Goal: Check status: Check status

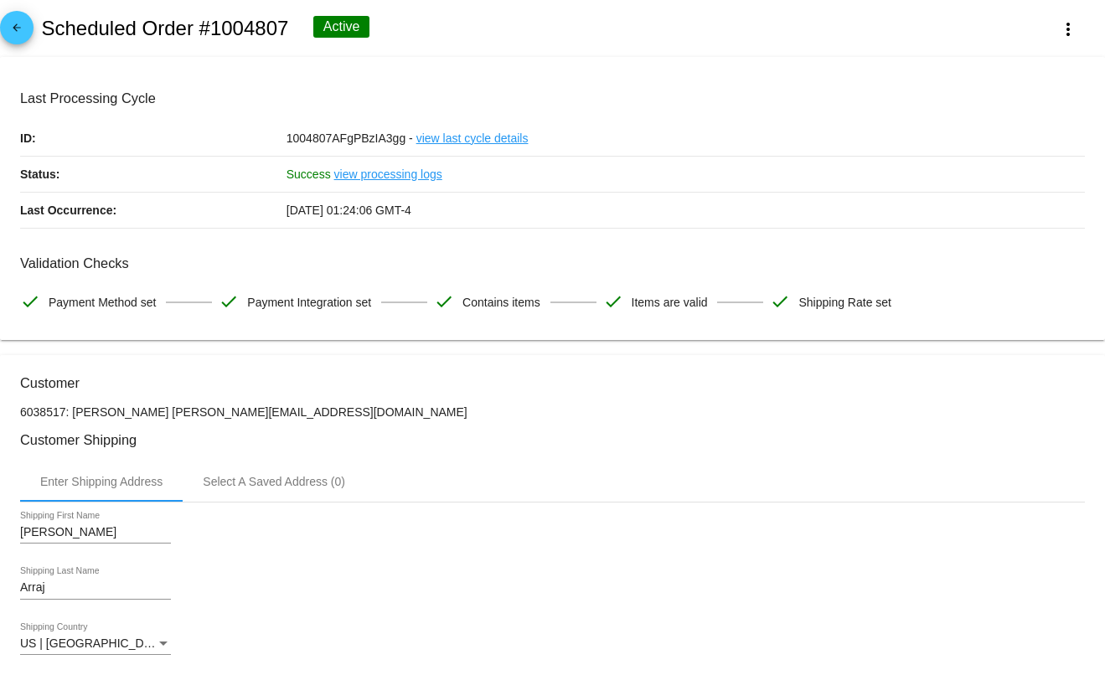
scroll to position [1006, 0]
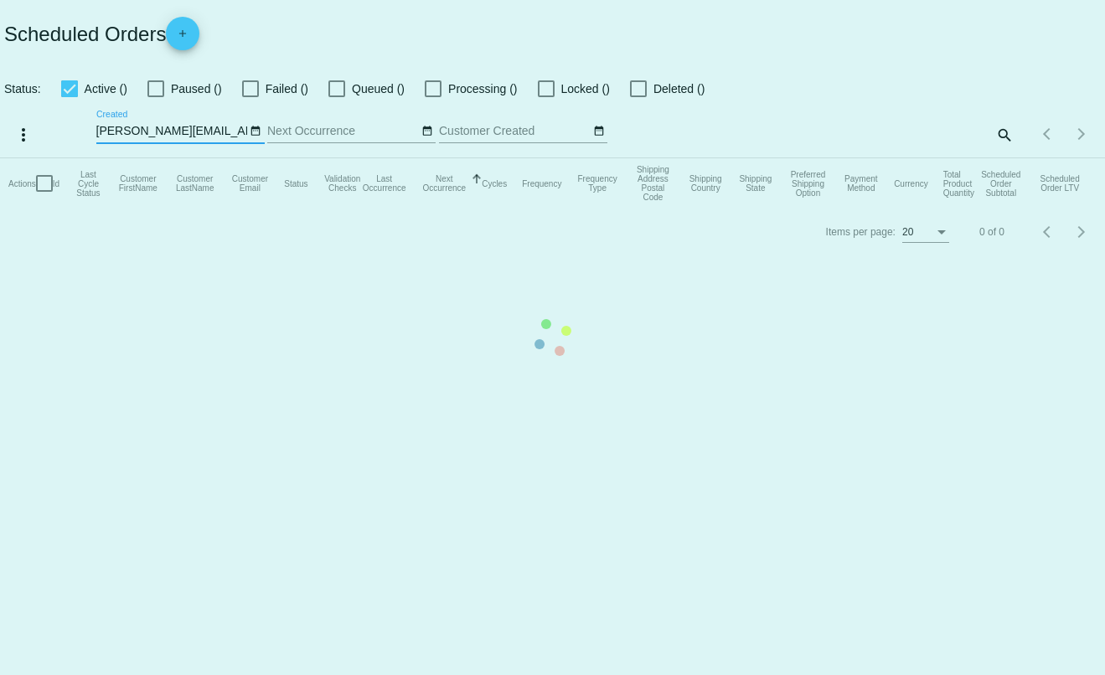
checkbox input "true"
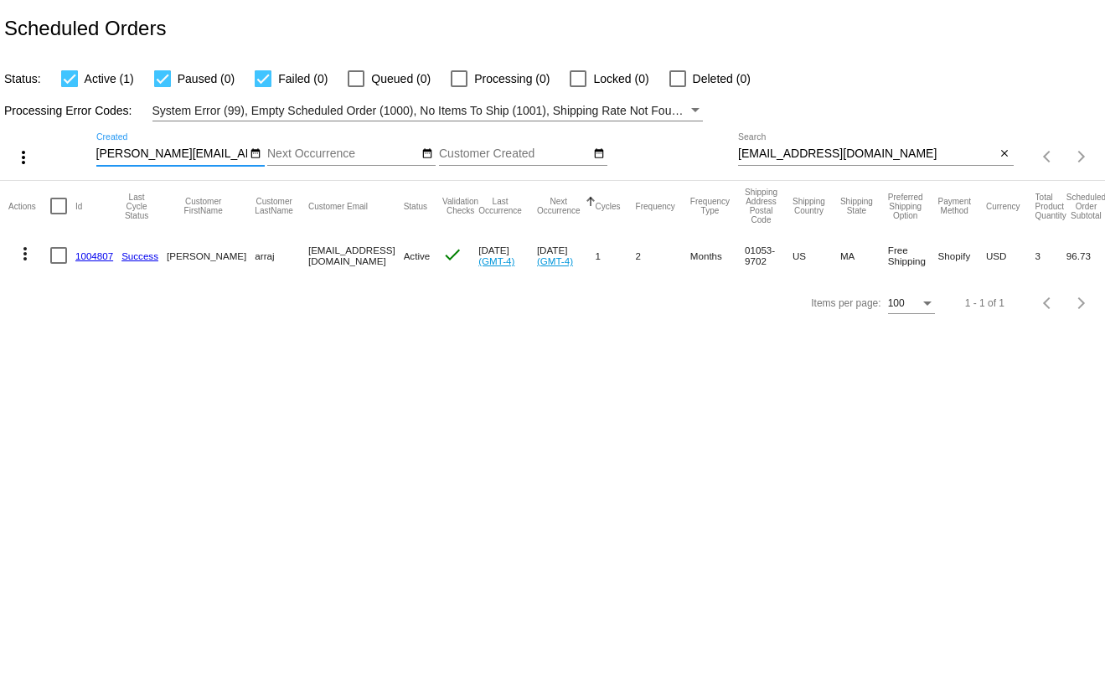
click at [875, 158] on input "[EMAIL_ADDRESS][DOMAIN_NAME]" at bounding box center [867, 153] width 258 height 13
paste input "[EMAIL_ADDRESS]"
type input "[EMAIL_ADDRESS][DOMAIN_NAME]"
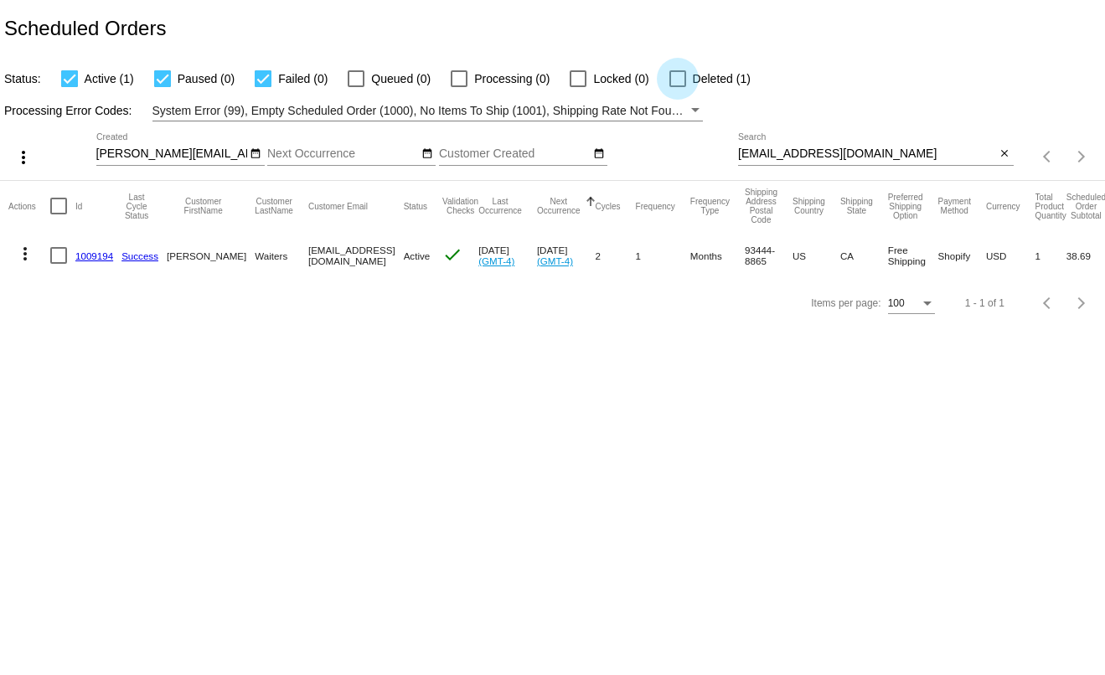
click at [680, 80] on div at bounding box center [678, 78] width 17 height 17
click at [678, 87] on input "Deleted (1)" at bounding box center [677, 87] width 1 height 1
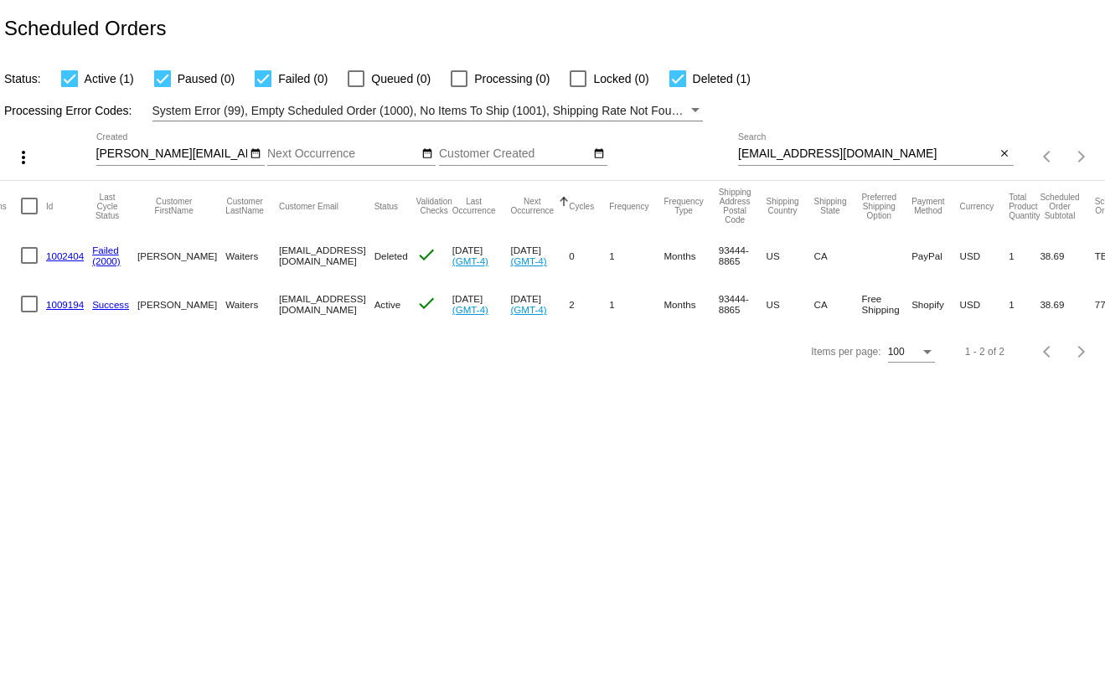
scroll to position [0, 8]
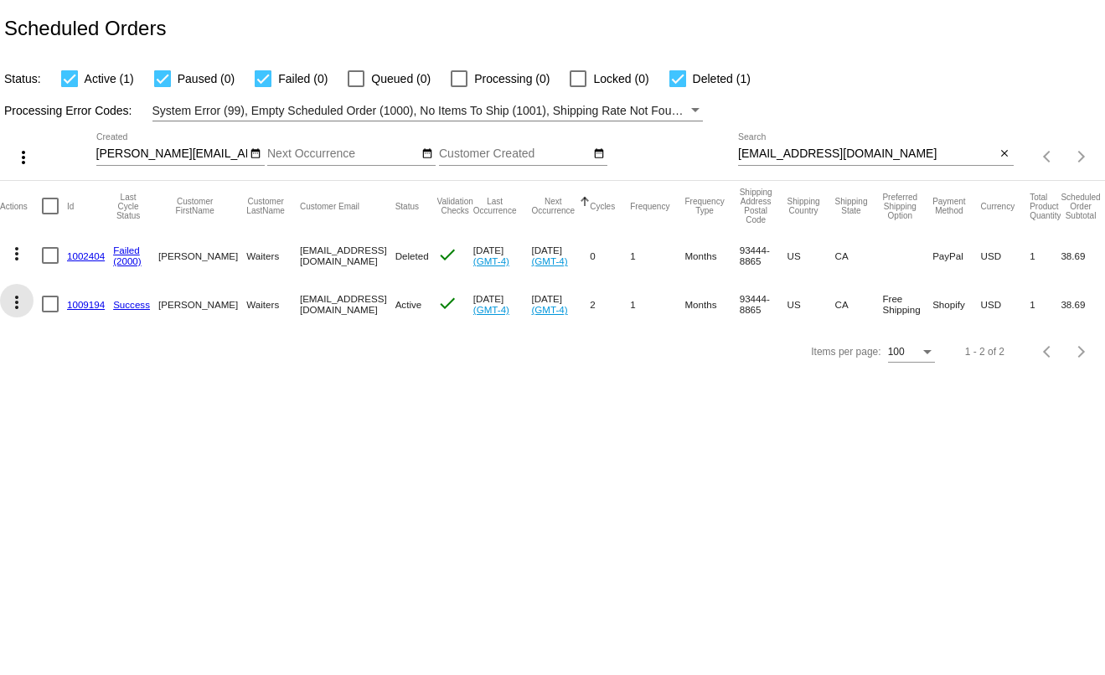
click at [16, 308] on mat-icon "more_vert" at bounding box center [17, 302] width 20 height 20
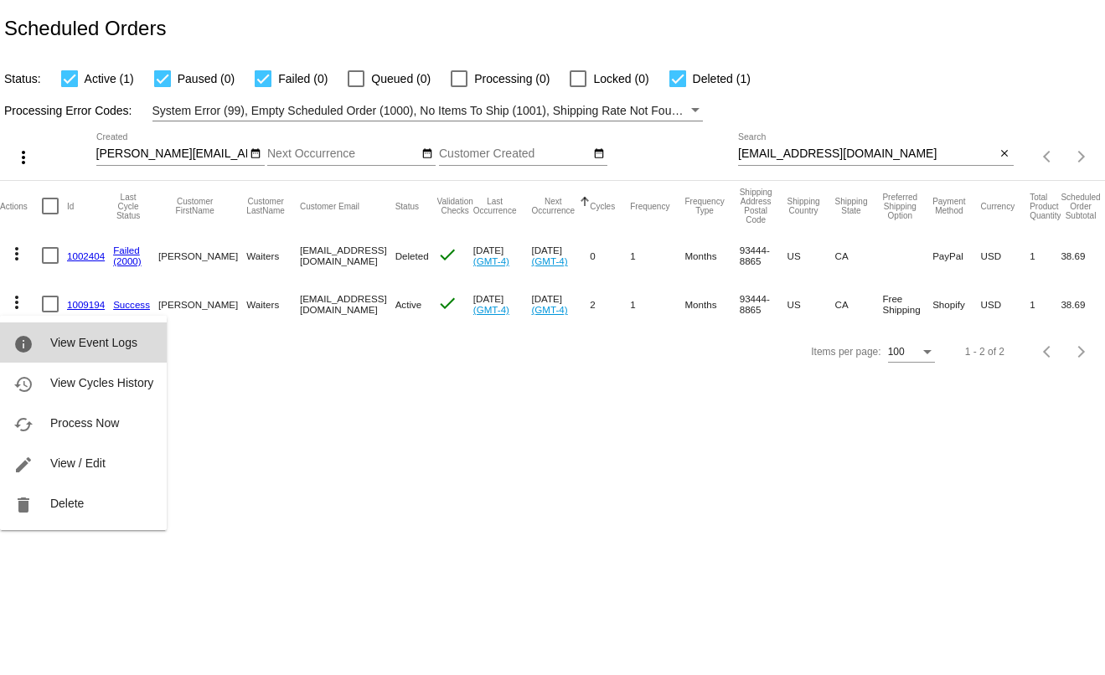
click at [43, 346] on button "info View Event Logs" at bounding box center [83, 343] width 167 height 40
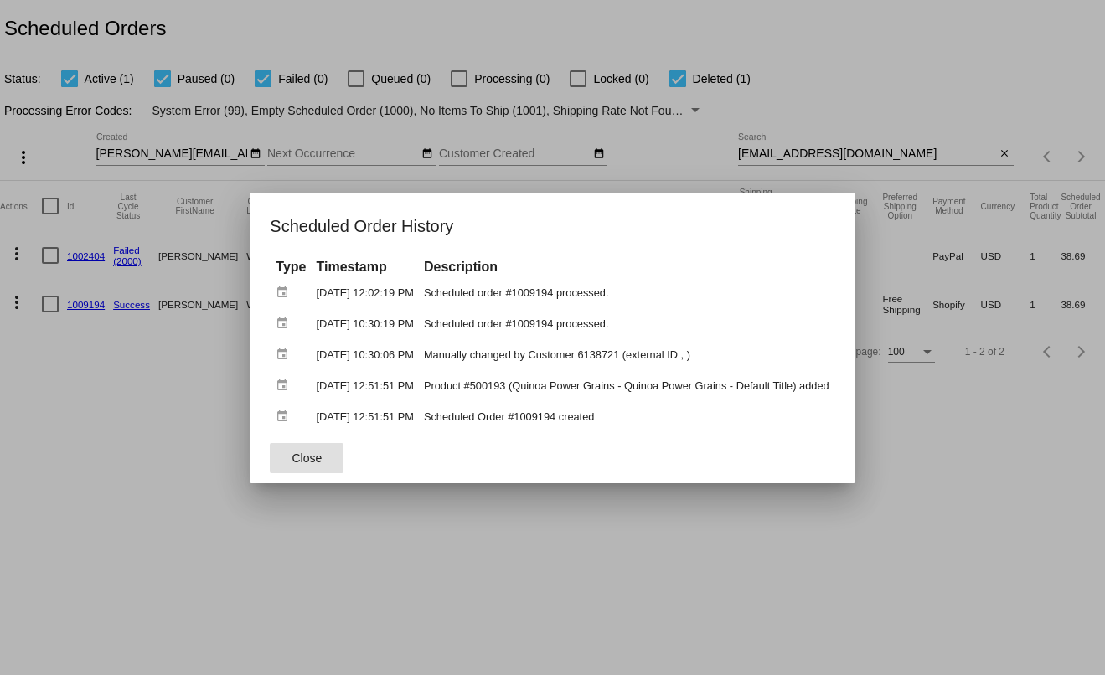
click at [292, 460] on span "Close" at bounding box center [307, 458] width 30 height 13
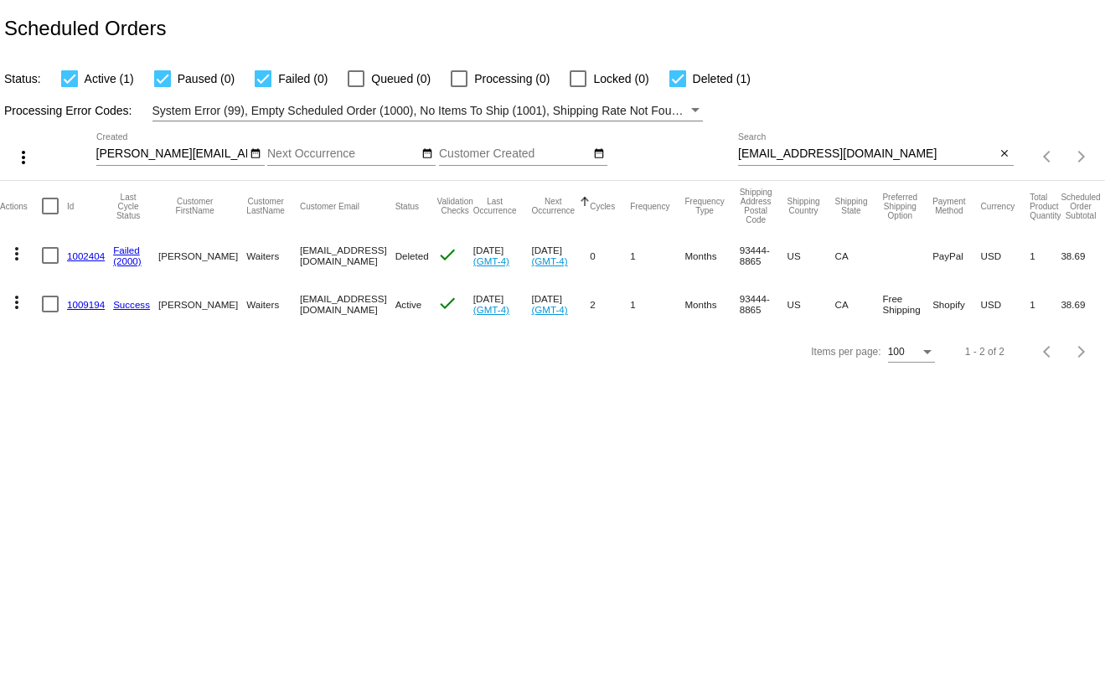
click at [18, 253] on mat-icon "more_vert" at bounding box center [17, 254] width 20 height 20
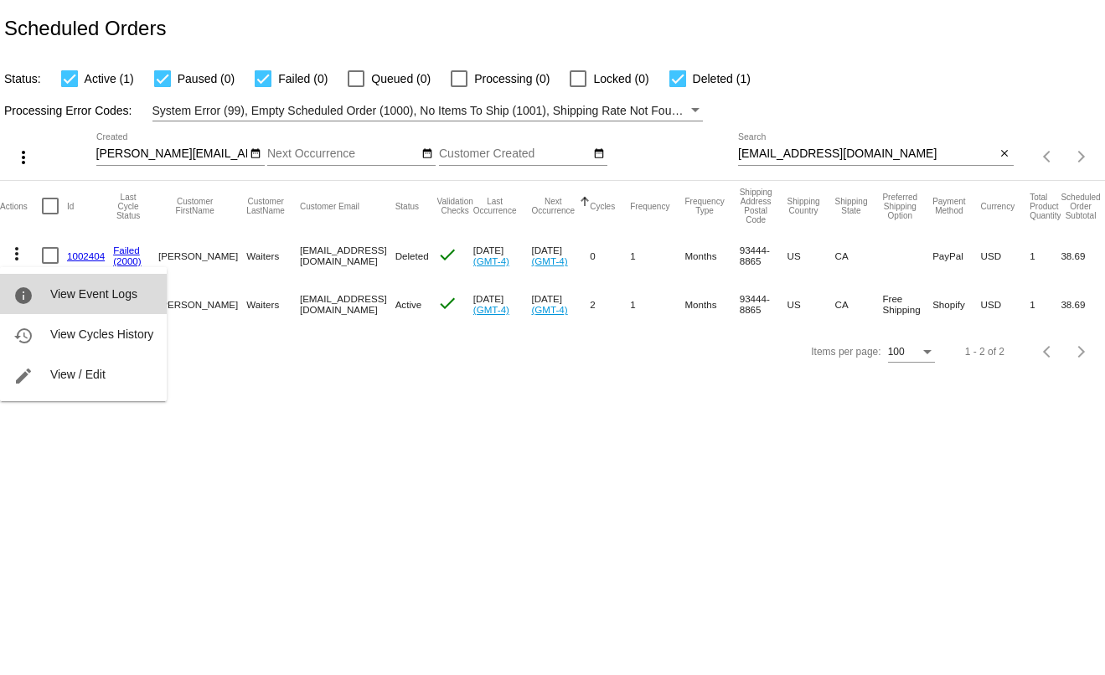
click at [37, 287] on button "info View Event Logs" at bounding box center [83, 294] width 167 height 40
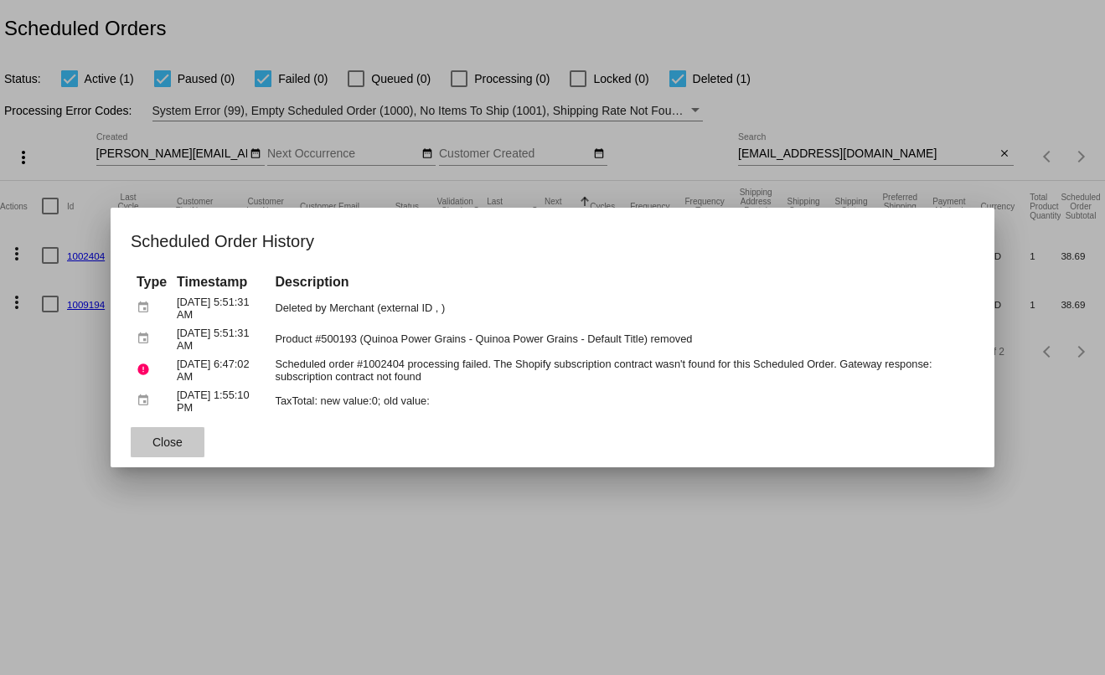
click at [178, 442] on span "Close" at bounding box center [168, 442] width 30 height 13
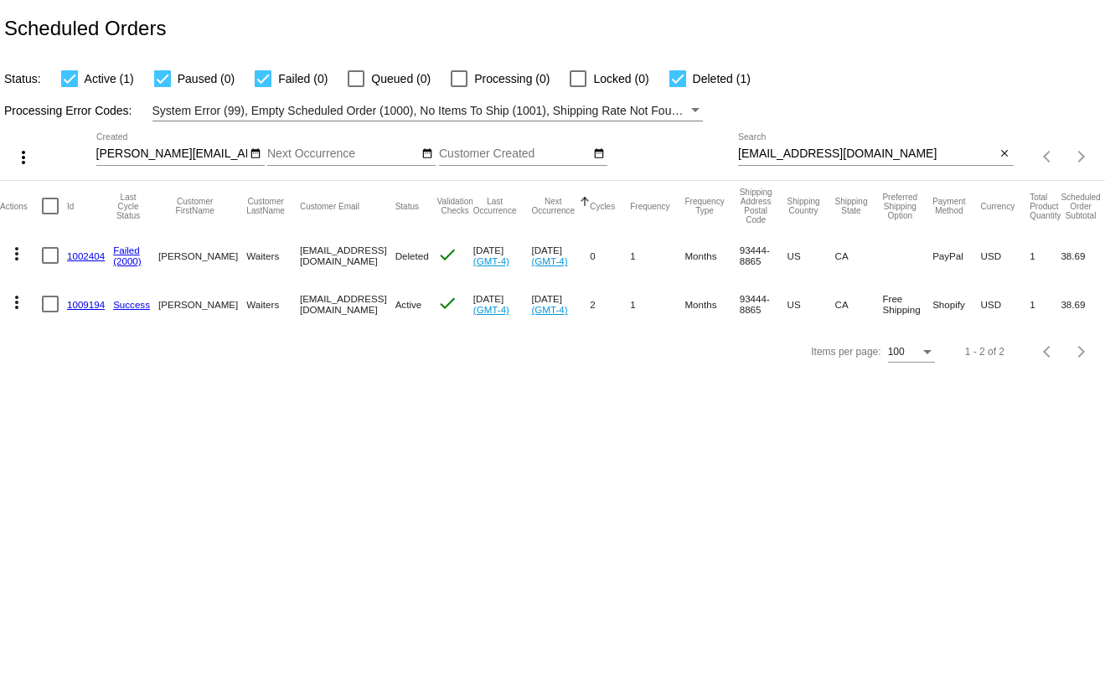
click at [678, 76] on div at bounding box center [678, 78] width 17 height 17
click at [678, 87] on input "Deleted (1)" at bounding box center [677, 87] width 1 height 1
checkbox input "false"
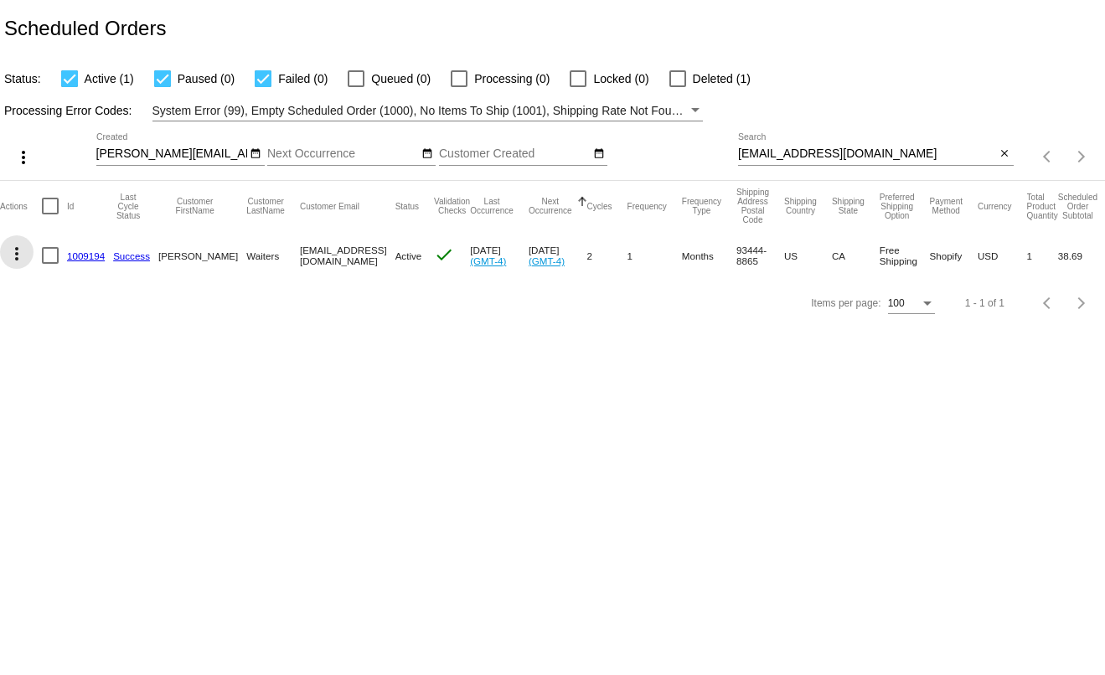
click at [16, 253] on mat-icon "more_vert" at bounding box center [17, 254] width 20 height 20
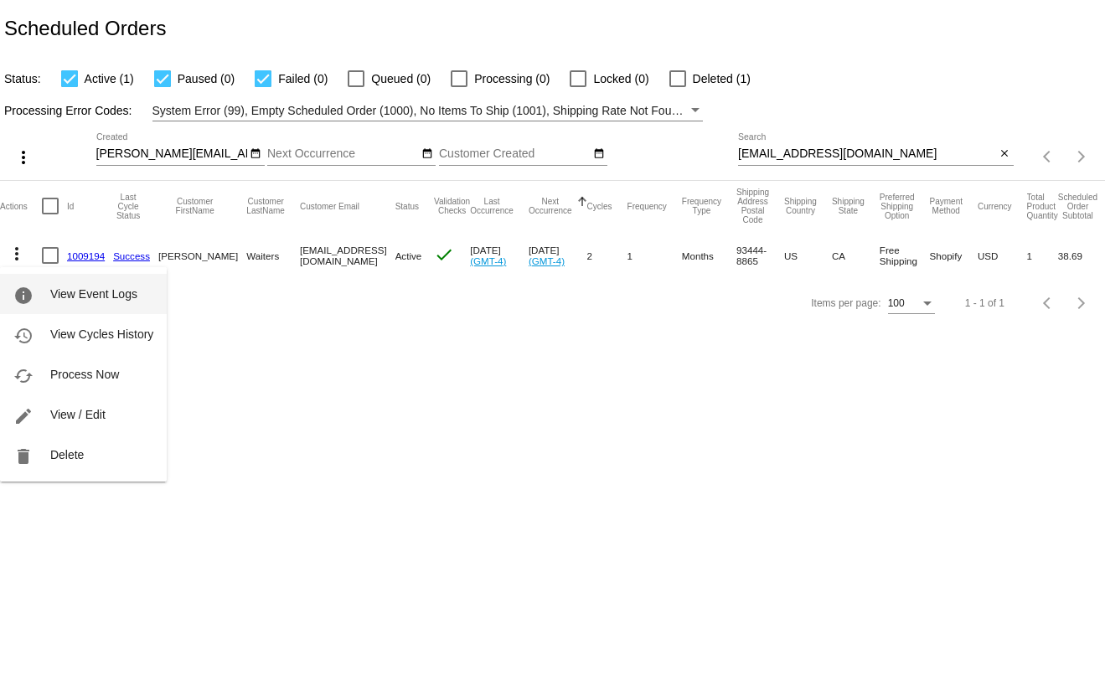
click at [44, 281] on button "info View Event Logs" at bounding box center [83, 294] width 167 height 40
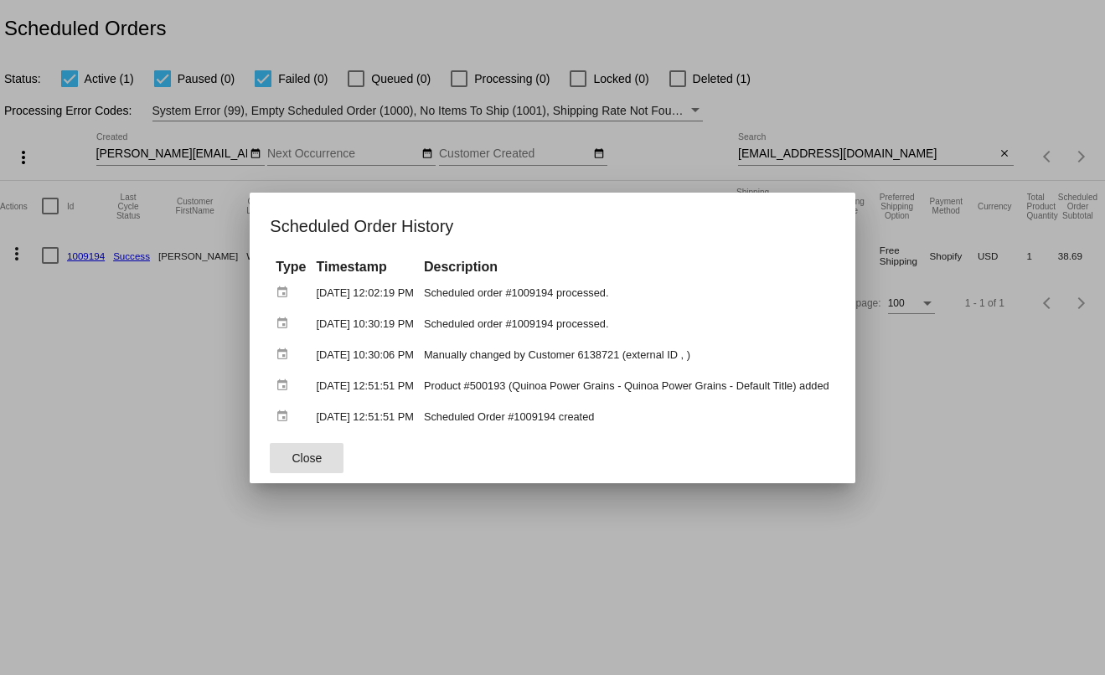
click at [182, 399] on div at bounding box center [552, 337] width 1105 height 675
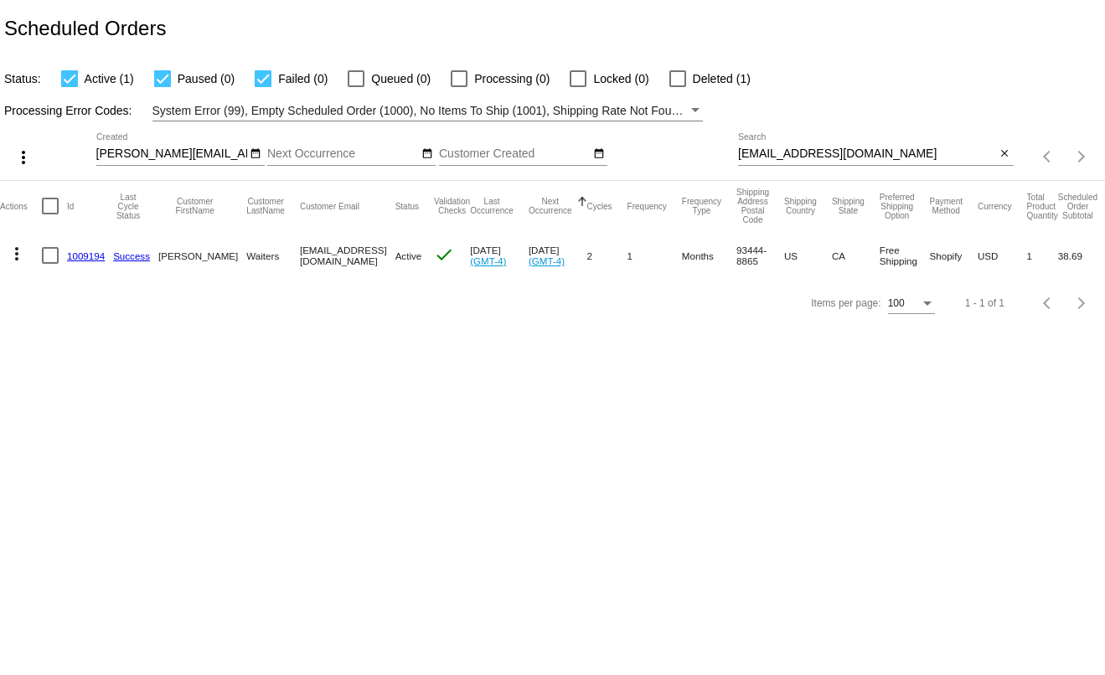
click at [16, 261] on mat-icon "more_vert" at bounding box center [17, 254] width 20 height 20
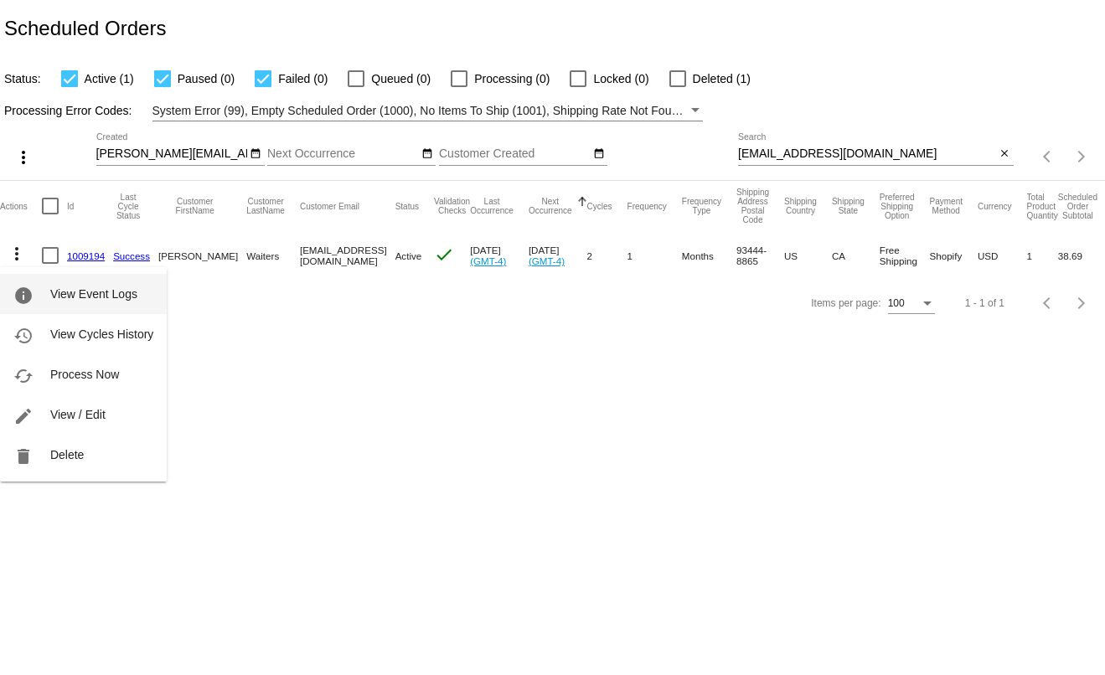
click at [41, 289] on button "info View Event Logs" at bounding box center [83, 294] width 167 height 40
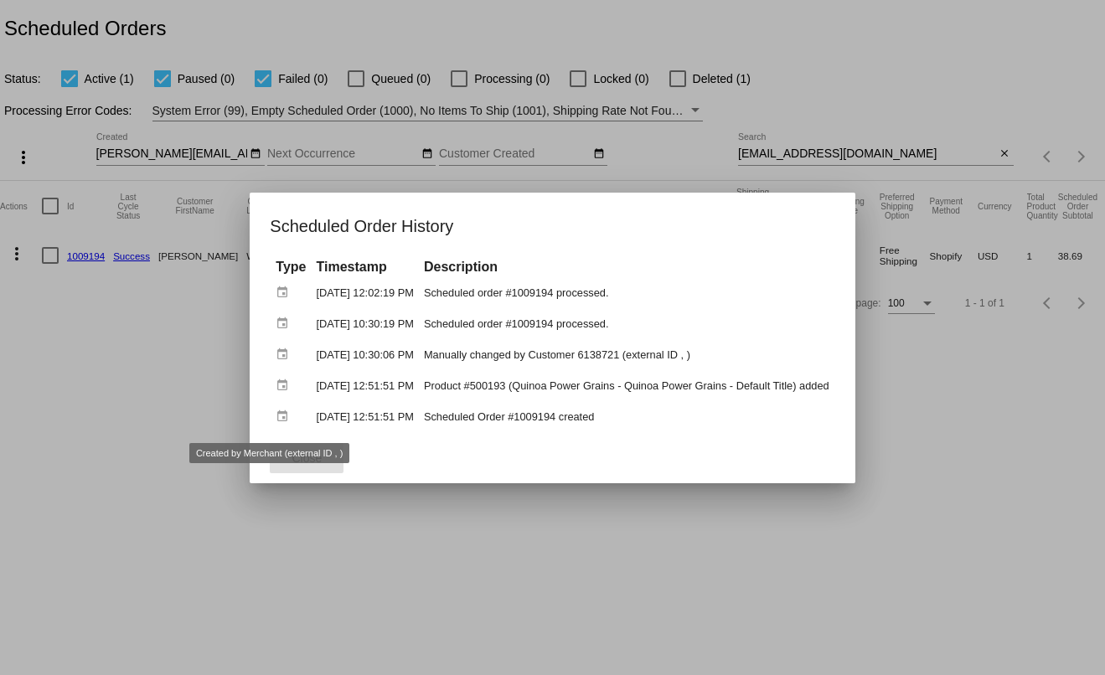
click at [292, 457] on span "Close" at bounding box center [307, 458] width 30 height 13
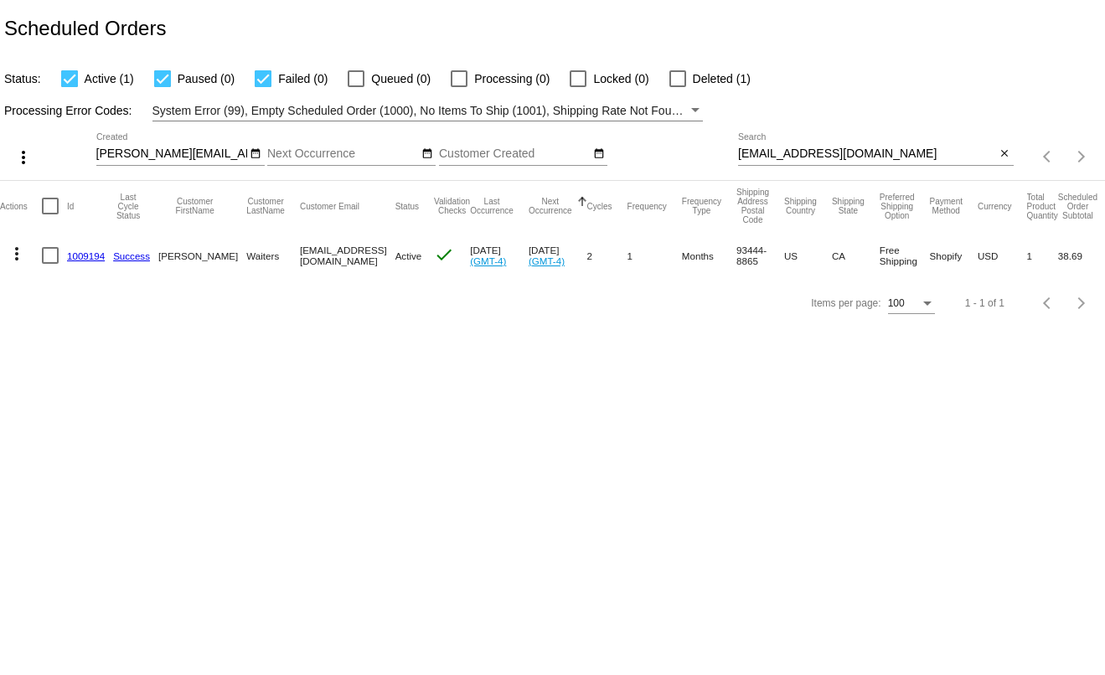
click at [806, 150] on input "[EMAIL_ADDRESS][DOMAIN_NAME]" at bounding box center [867, 153] width 258 height 13
paste input "1019497"
type input "1019497"
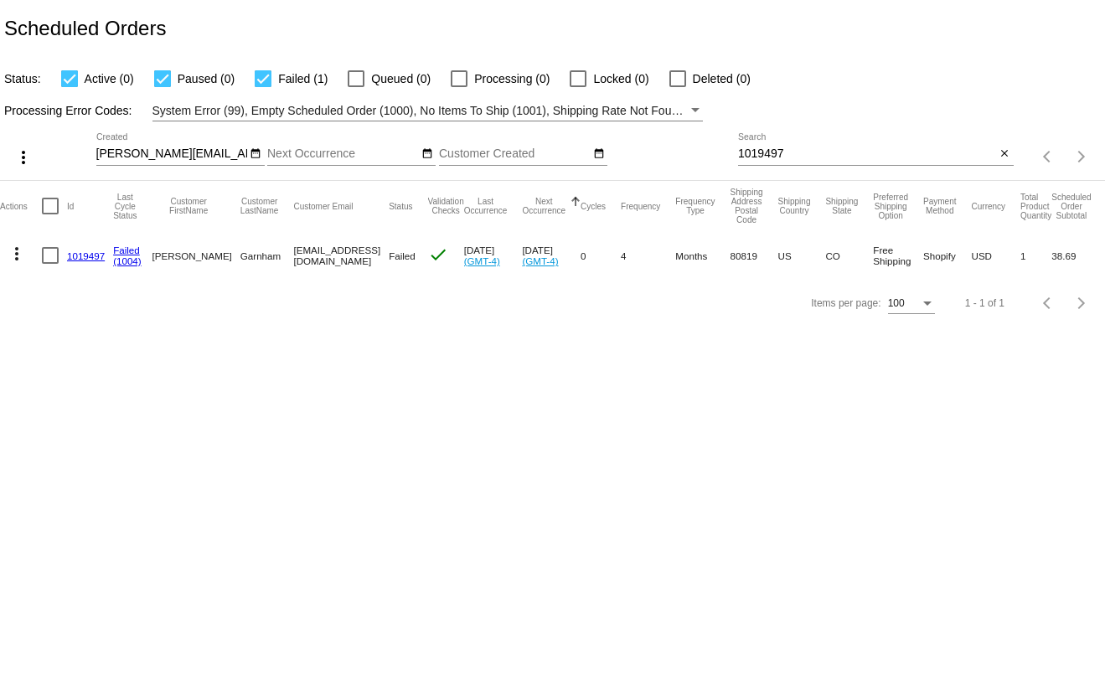
drag, startPoint x: 345, startPoint y: 254, endPoint x: 260, endPoint y: 256, distance: 85.5
click at [293, 256] on mat-cell "[EMAIL_ADDRESS][DOMAIN_NAME]" at bounding box center [341, 255] width 96 height 49
copy mat-cell "[EMAIL_ADDRESS][DOMAIN_NAME]"
click at [77, 255] on link "1019497" at bounding box center [86, 256] width 38 height 11
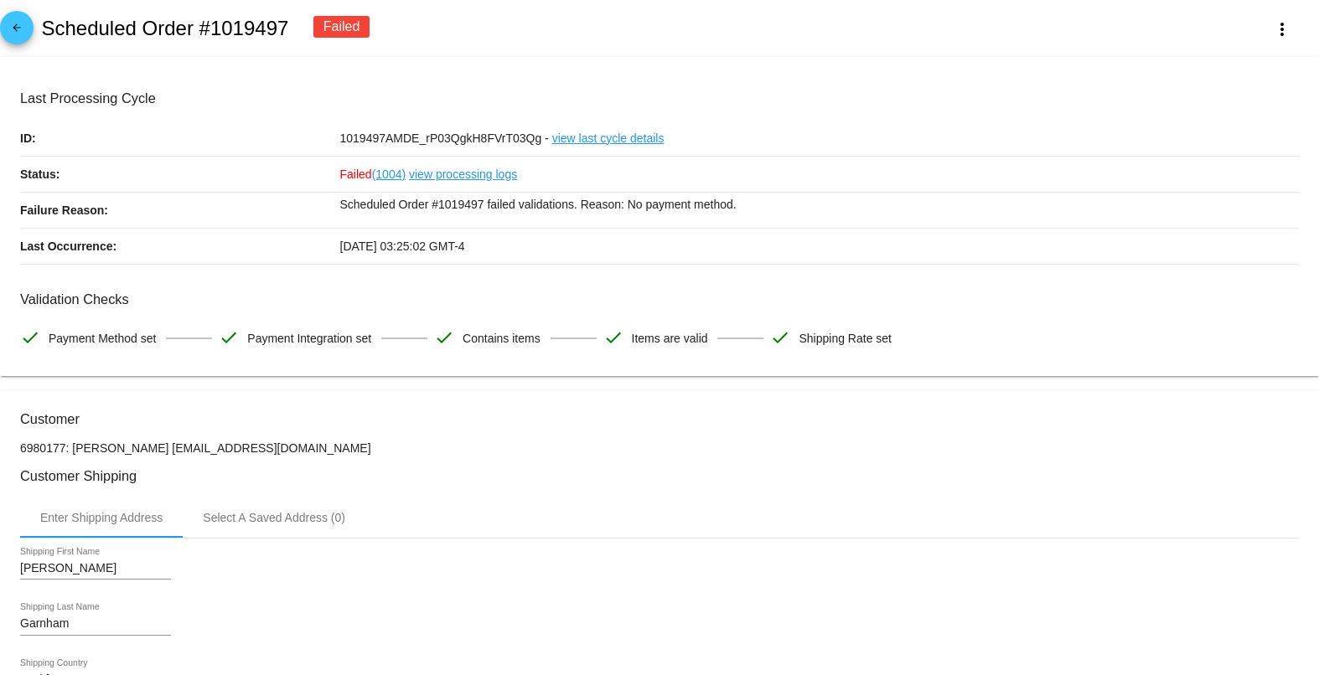
click at [238, 34] on h2 "Scheduled Order #1019497" at bounding box center [164, 28] width 247 height 23
click at [18, 26] on mat-icon "arrow_back" at bounding box center [17, 32] width 20 height 20
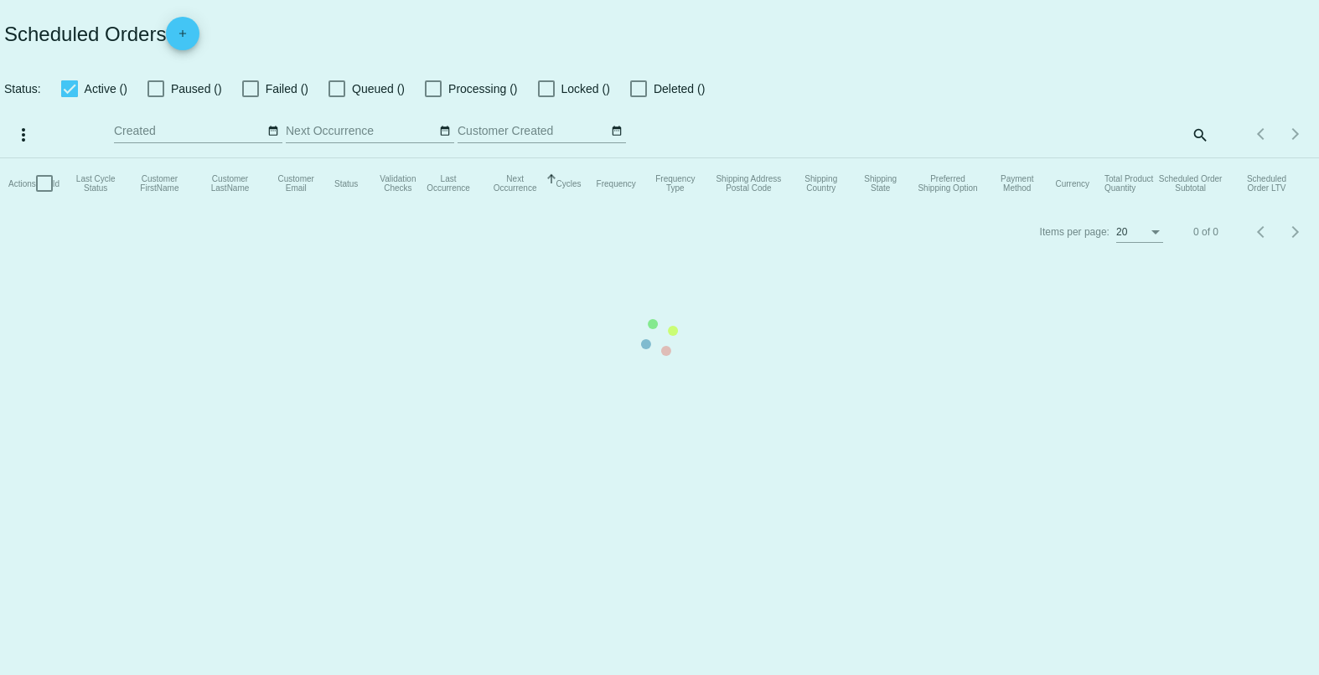
checkbox input "true"
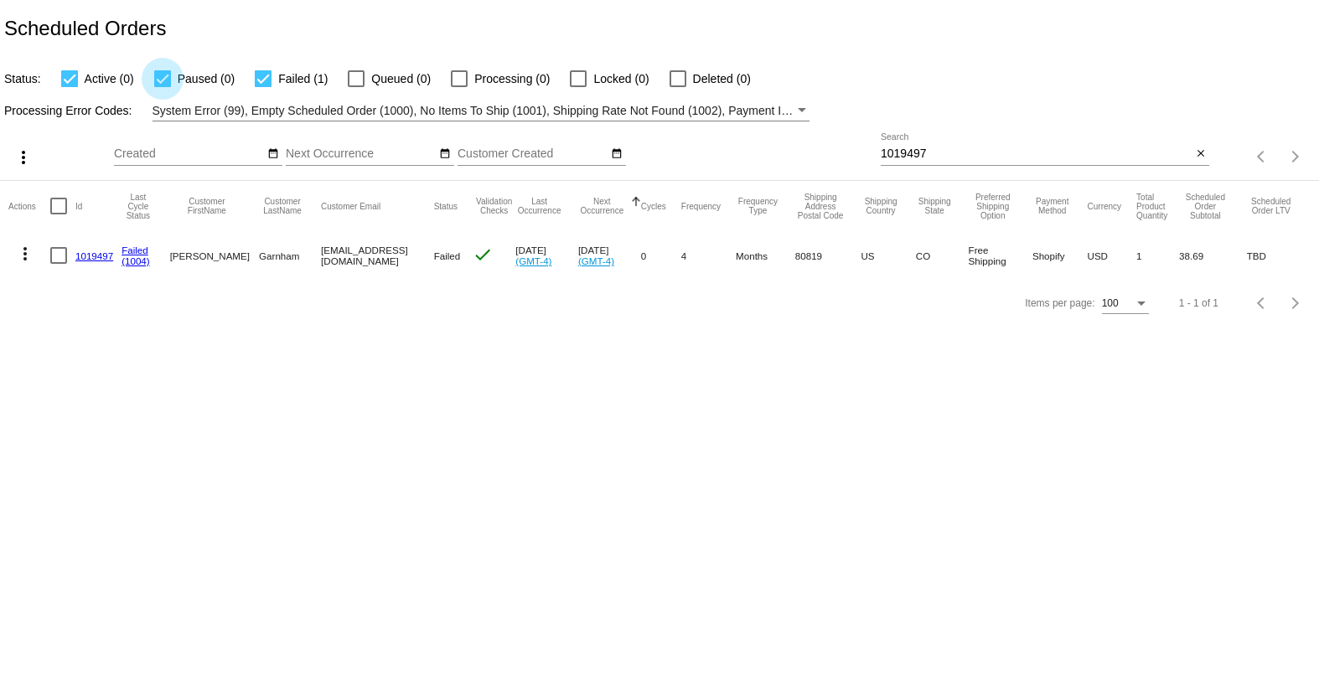
click at [166, 79] on div at bounding box center [162, 78] width 17 height 17
click at [163, 87] on input "Paused (0)" at bounding box center [162, 87] width 1 height 1
checkbox input "false"
click at [75, 79] on div at bounding box center [69, 78] width 17 height 17
click at [70, 87] on input "Active (0)" at bounding box center [69, 87] width 1 height 1
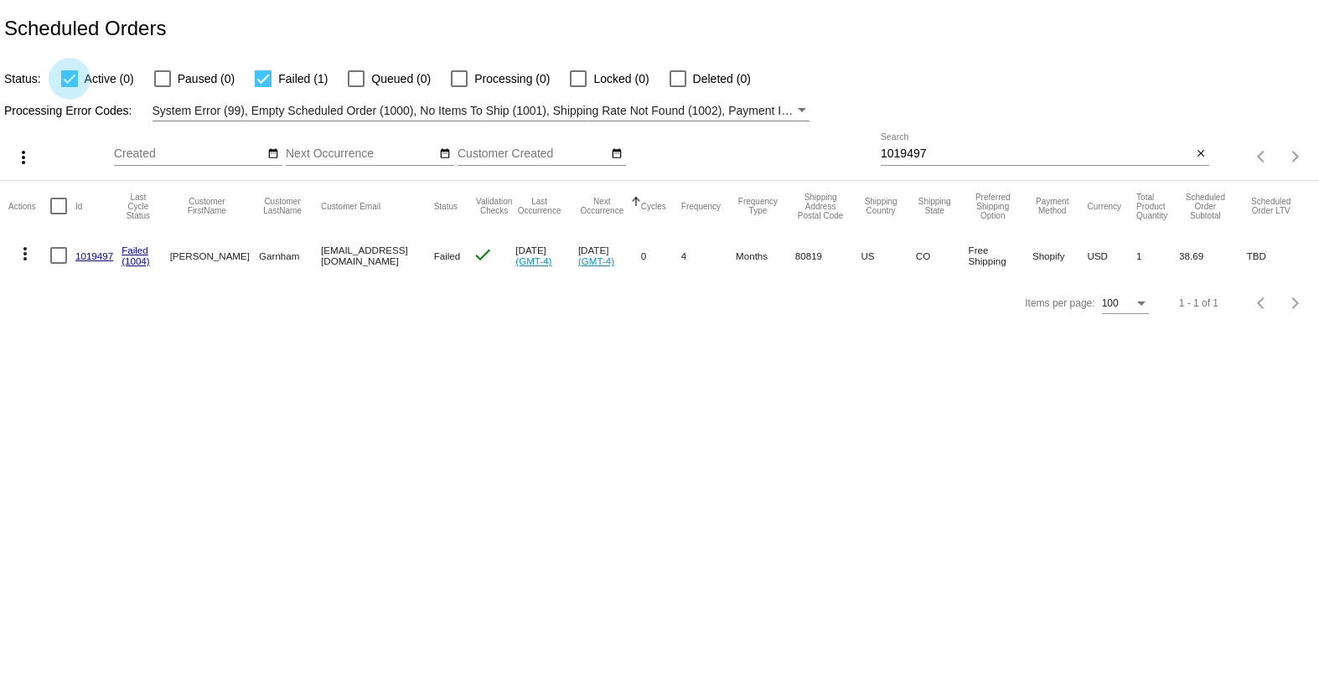
checkbox input "false"
click at [1104, 156] on mat-icon "close" at bounding box center [1201, 153] width 12 height 13
